Goal: Check status: Check status

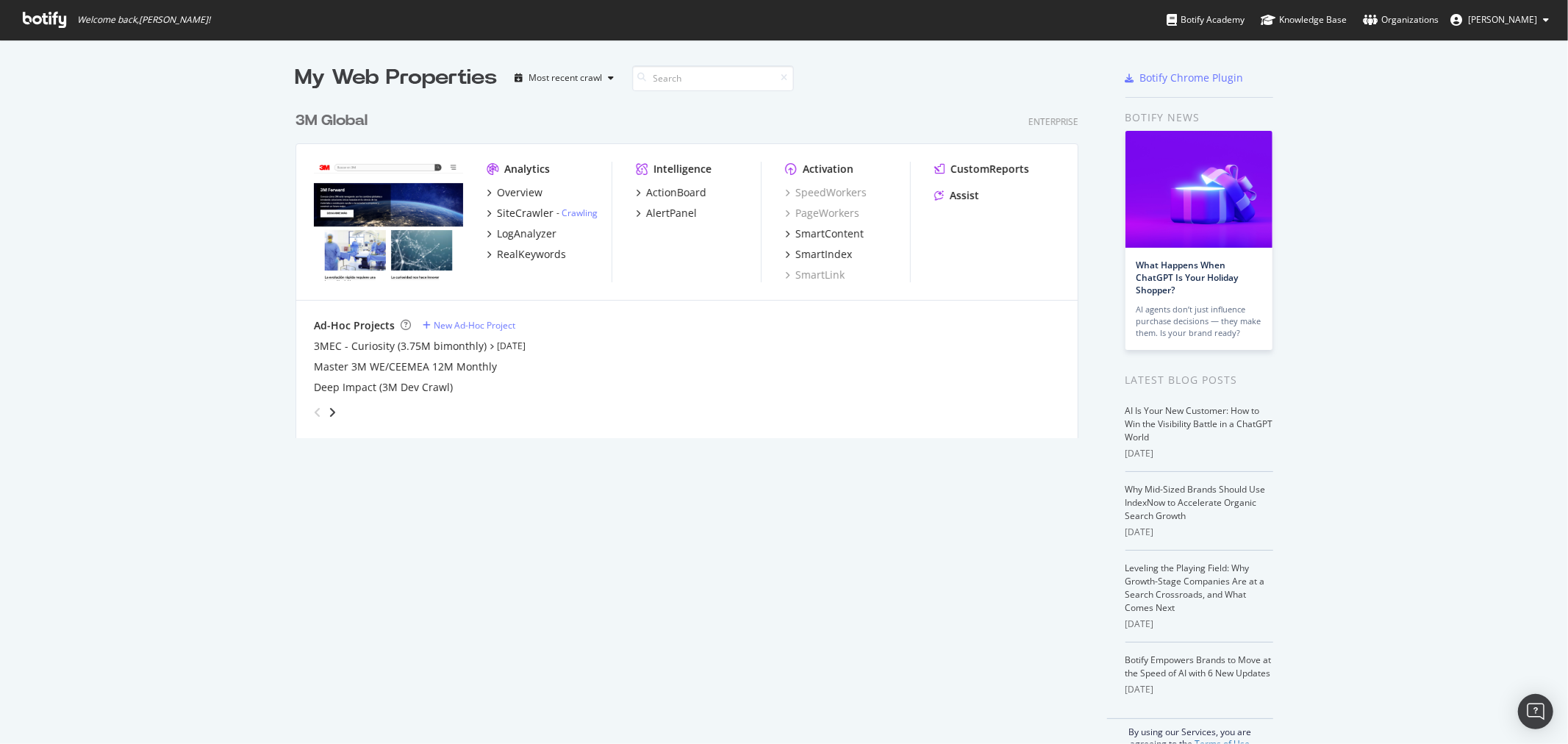
scroll to position [732, 1544]
click at [324, 122] on div "3M Global" at bounding box center [331, 121] width 72 height 21
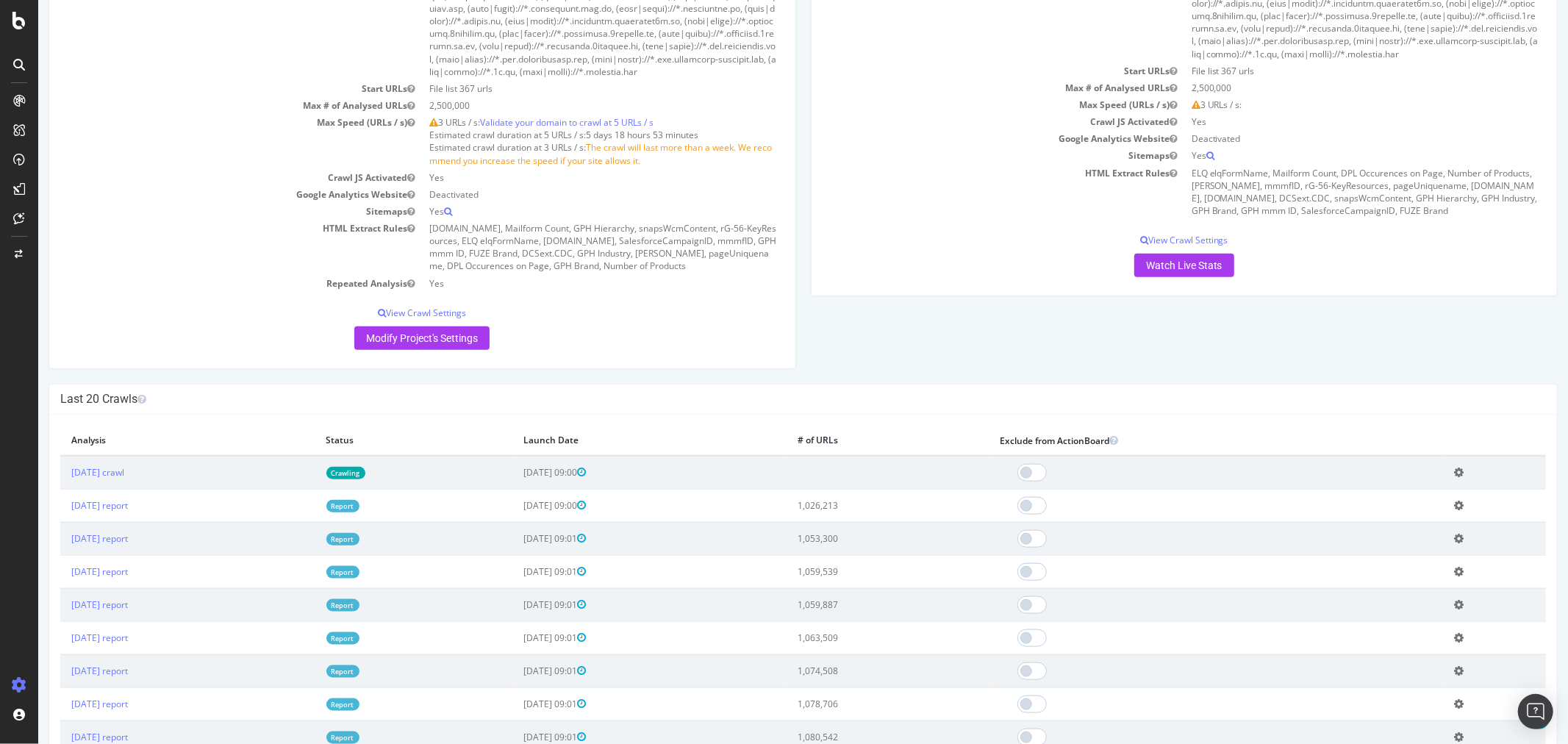
scroll to position [1225, 0]
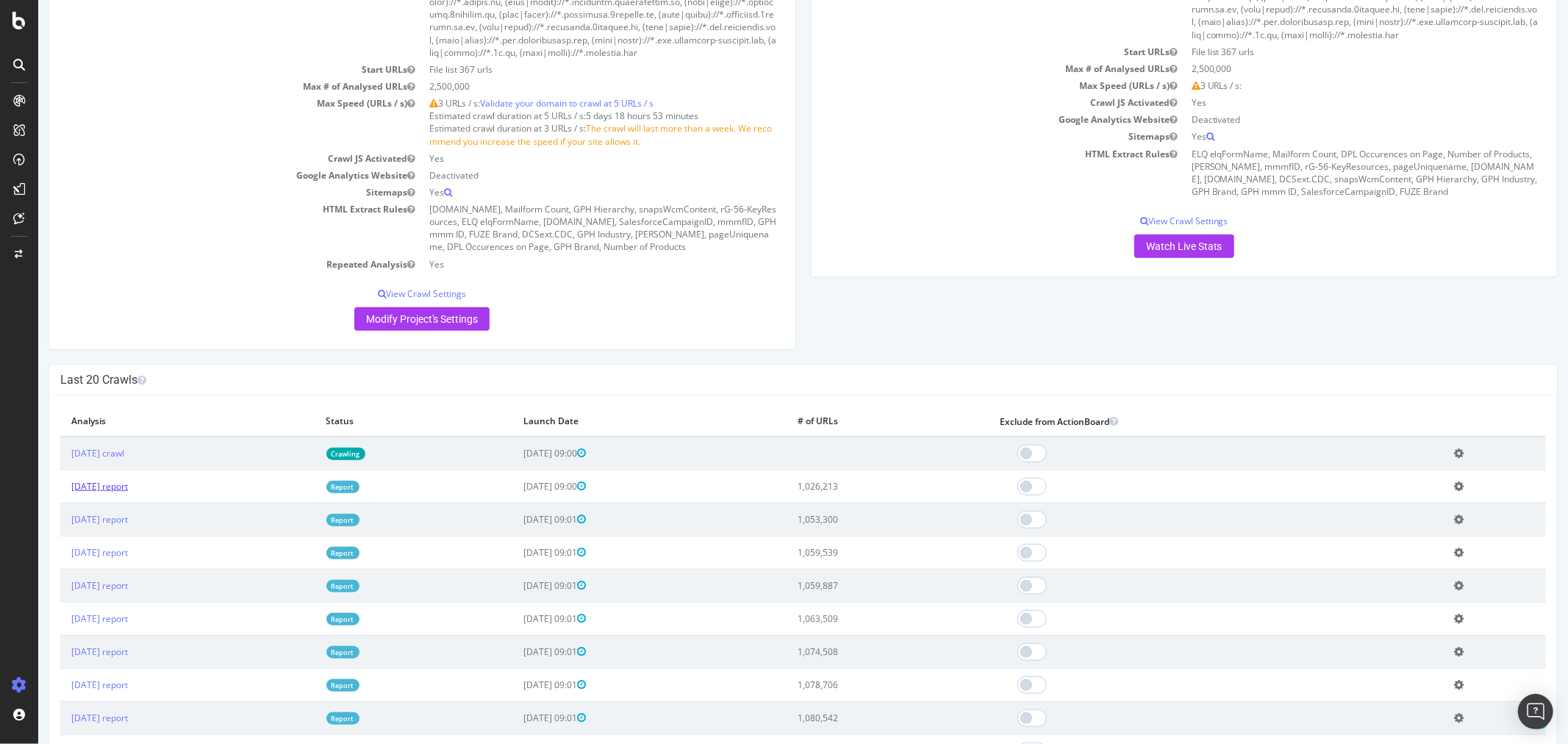
click at [128, 492] on link "[DATE] report" at bounding box center [98, 486] width 56 height 12
